Goal: Transaction & Acquisition: Subscribe to service/newsletter

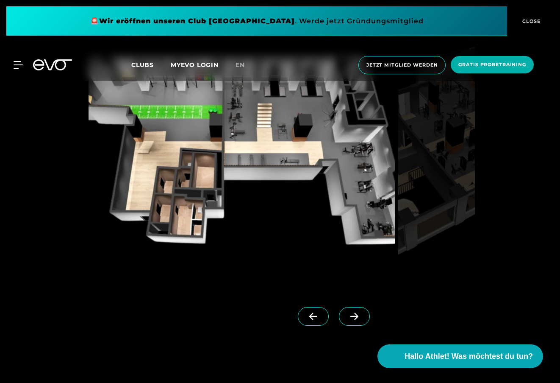
scroll to position [788, 0]
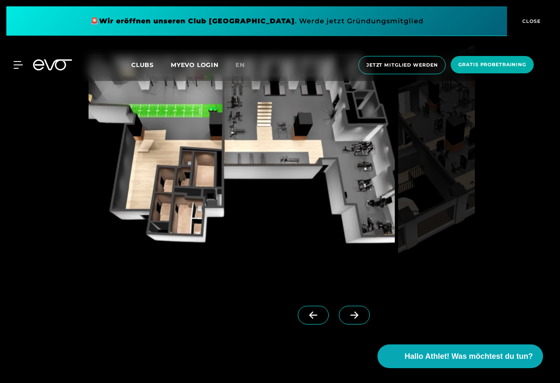
click at [353, 317] on icon at bounding box center [354, 315] width 15 height 8
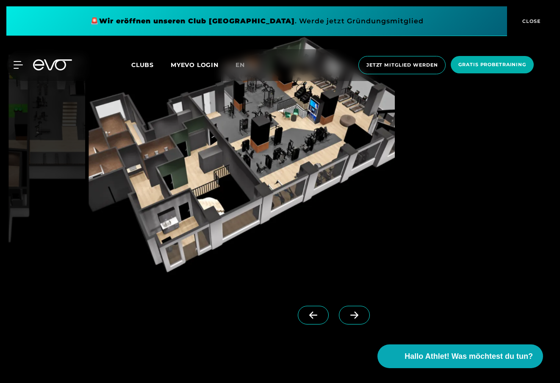
click at [353, 317] on icon at bounding box center [354, 315] width 15 height 8
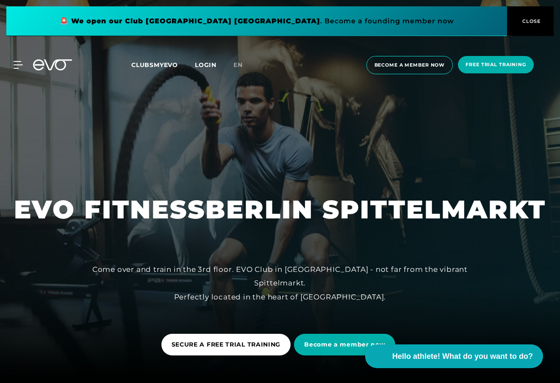
scroll to position [0, 0]
click at [399, 66] on span "Become a member now" at bounding box center [409, 64] width 71 height 7
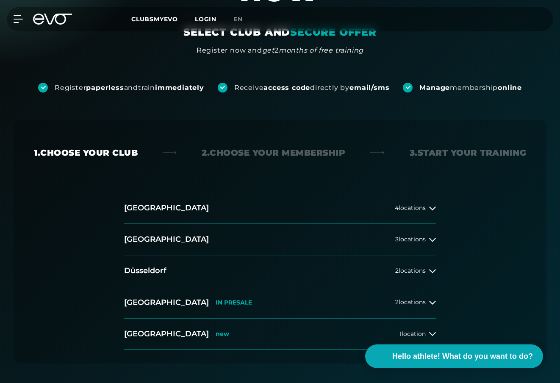
scroll to position [106, 0]
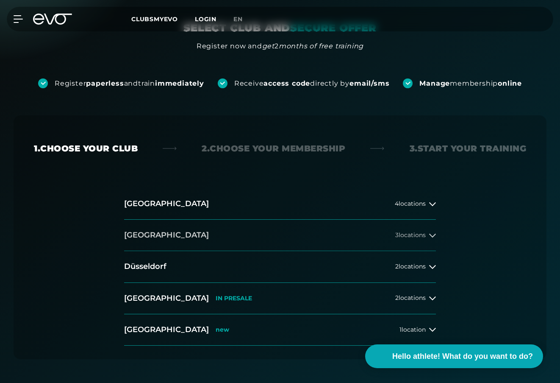
click at [241, 228] on button "[GEOGRAPHIC_DATA] 3 locations" at bounding box center [280, 234] width 312 height 31
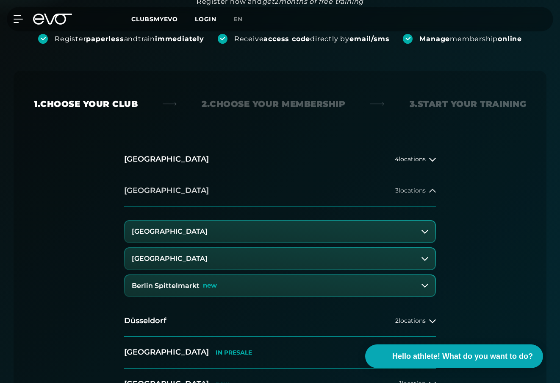
scroll to position [155, 0]
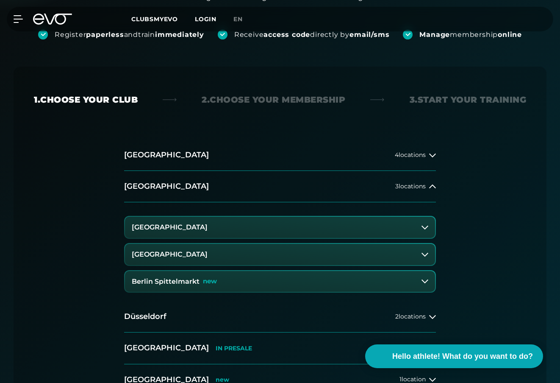
click at [199, 286] on button "[GEOGRAPHIC_DATA] Spittelmarkt new" at bounding box center [280, 281] width 310 height 21
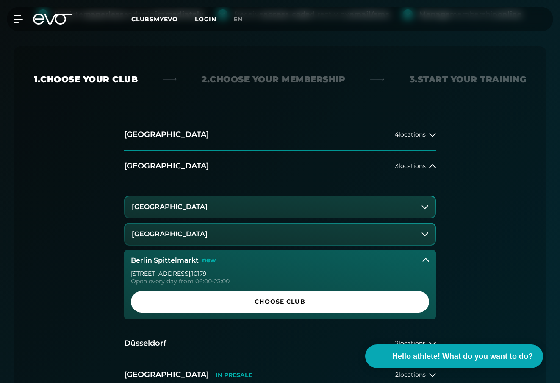
scroll to position [178, 0]
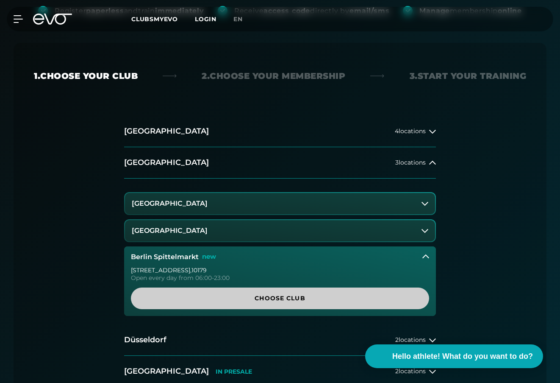
click at [204, 292] on link "CHOOSE CLUB" at bounding box center [280, 298] width 298 height 22
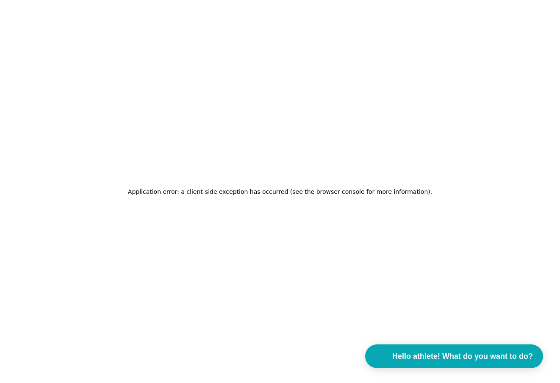
scroll to position [0, 0]
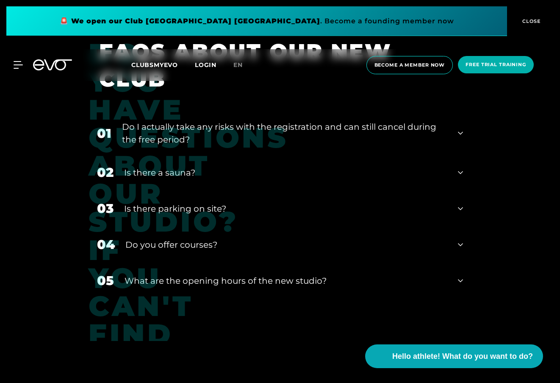
scroll to position [3366, 0]
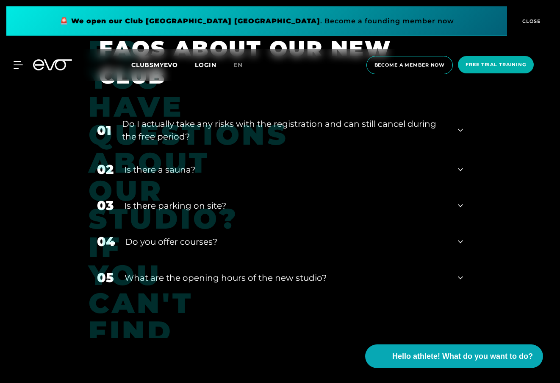
click at [415, 168] on div "Is there a sauna?" at bounding box center [285, 169] width 323 height 13
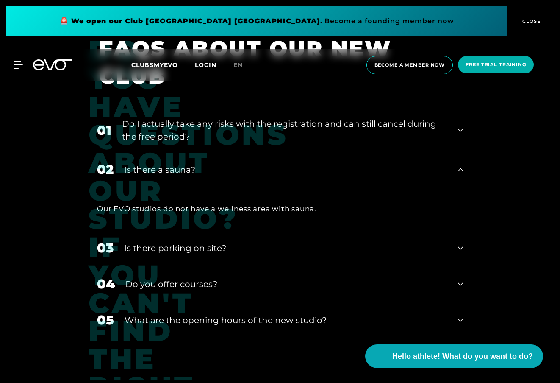
click at [412, 174] on div "02 Is there a sauna?" at bounding box center [280, 169] width 383 height 36
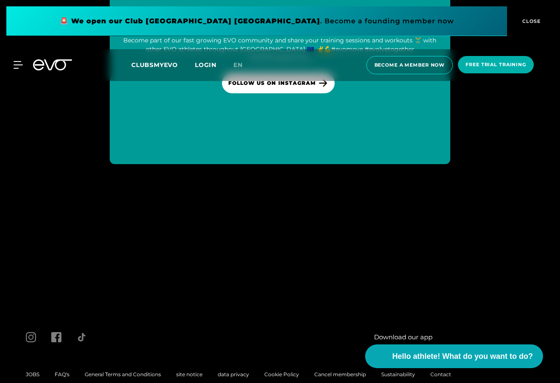
scroll to position [3917, 0]
